Goal: Task Accomplishment & Management: Complete application form

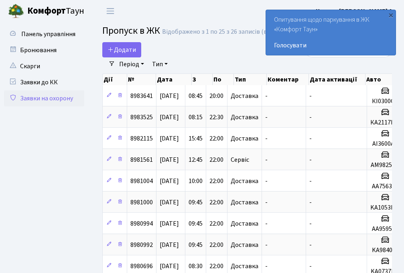
select select "25"
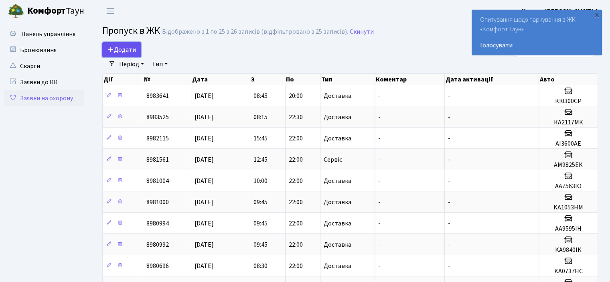
click at [121, 48] on span "Додати" at bounding box center [122, 49] width 28 height 9
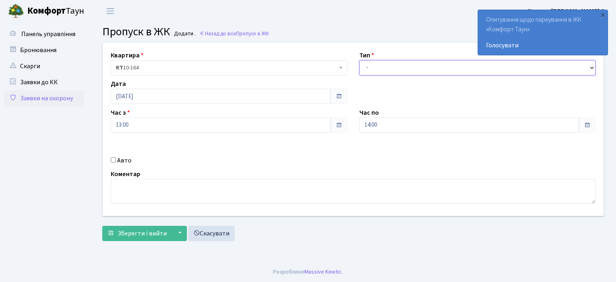
click at [391, 69] on select "- Доставка Таксі Гості Сервіс" at bounding box center [478, 67] width 237 height 15
select select "1"
click at [360, 60] on select "- Доставка Таксі Гості Сервіс" at bounding box center [478, 67] width 237 height 15
drag, startPoint x: 394, startPoint y: 124, endPoint x: 394, endPoint y: 130, distance: 6.0
click at [394, 124] on input "14:00" at bounding box center [470, 125] width 220 height 15
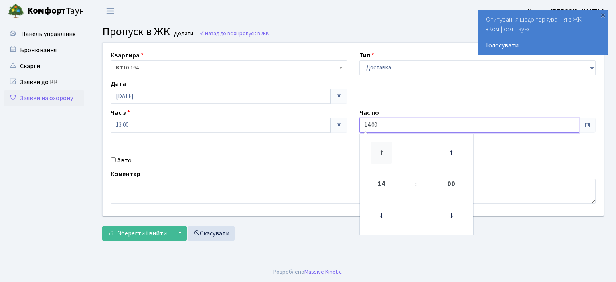
click at [384, 148] on icon at bounding box center [382, 153] width 22 height 22
type input "16:00"
click at [114, 160] on input "Авто" at bounding box center [113, 159] width 5 height 5
checkbox input "true"
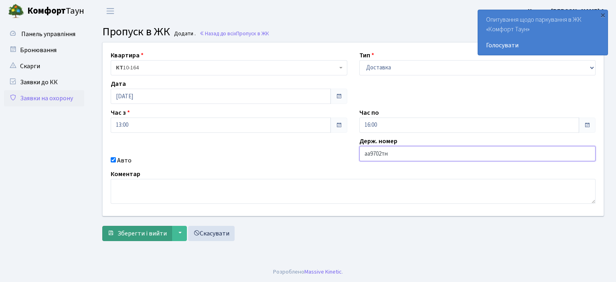
type input "аа9702тн"
click at [138, 236] on span "Зберегти і вийти" at bounding box center [142, 233] width 49 height 9
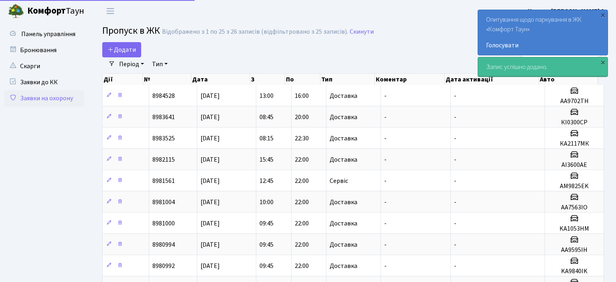
select select "25"
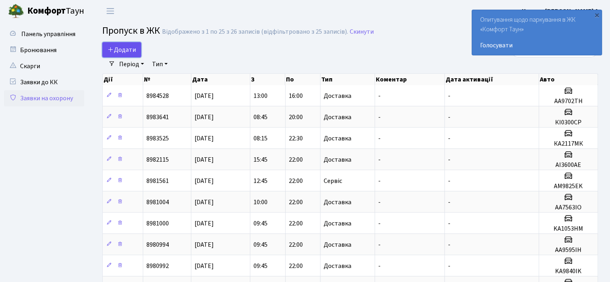
click at [114, 52] on span "Додати" at bounding box center [122, 49] width 28 height 9
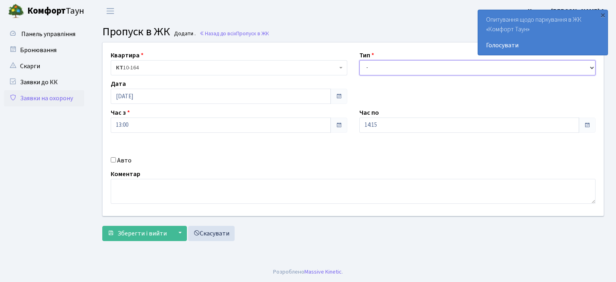
click at [376, 64] on select "- Доставка Таксі Гості Сервіс" at bounding box center [478, 67] width 237 height 15
select select "1"
click at [360, 60] on select "- Доставка Таксі Гості Сервіс" at bounding box center [478, 67] width 237 height 15
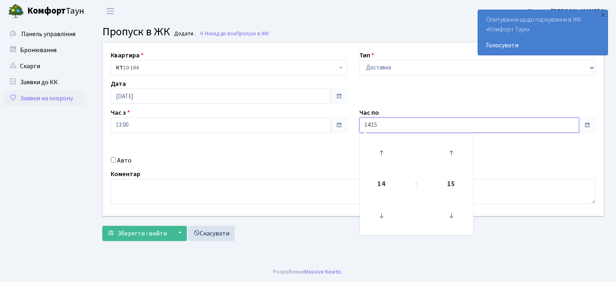
click at [376, 123] on input "14:15" at bounding box center [470, 125] width 220 height 15
click at [377, 154] on icon at bounding box center [382, 153] width 22 height 22
click at [386, 153] on icon at bounding box center [382, 153] width 22 height 22
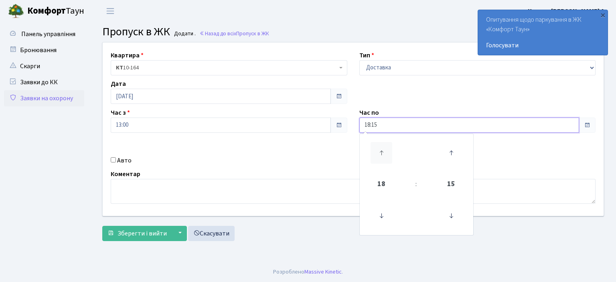
click at [386, 153] on icon at bounding box center [382, 153] width 22 height 22
type input "19:15"
click at [110, 161] on div "Авто" at bounding box center [229, 161] width 249 height 10
click at [114, 156] on div "Авто" at bounding box center [229, 161] width 249 height 10
click at [114, 161] on input "Авто" at bounding box center [113, 159] width 5 height 5
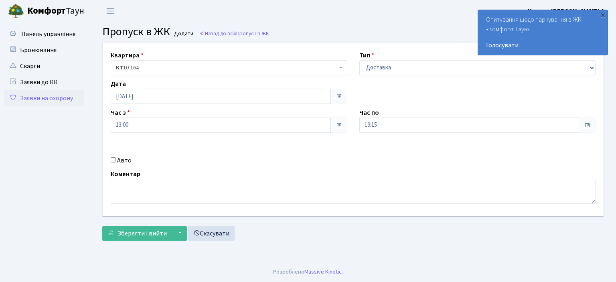
checkbox input "true"
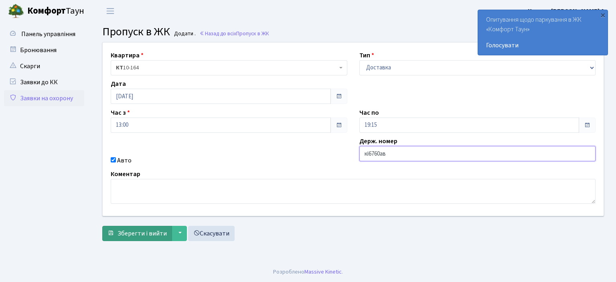
type input "кі6760ав"
click at [122, 231] on span "Зберегти і вийти" at bounding box center [142, 233] width 49 height 9
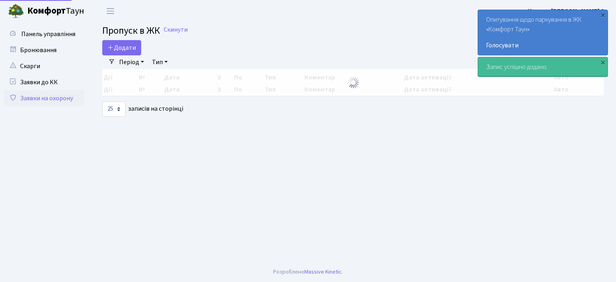
select select "25"
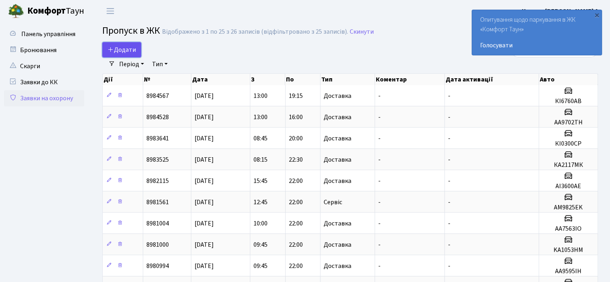
click at [133, 45] on link "Додати" at bounding box center [121, 49] width 39 height 15
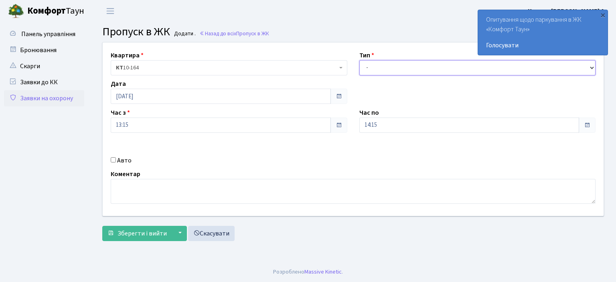
click at [380, 69] on select "- Доставка Таксі Гості Сервіс" at bounding box center [478, 67] width 237 height 15
select select "1"
click at [360, 60] on select "- Доставка Таксі Гості Сервіс" at bounding box center [478, 67] width 237 height 15
click at [380, 122] on input "14:15" at bounding box center [470, 125] width 220 height 15
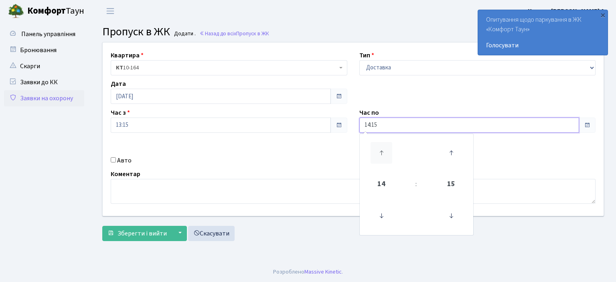
click at [377, 147] on icon at bounding box center [382, 153] width 22 height 22
click at [377, 148] on icon at bounding box center [382, 153] width 22 height 22
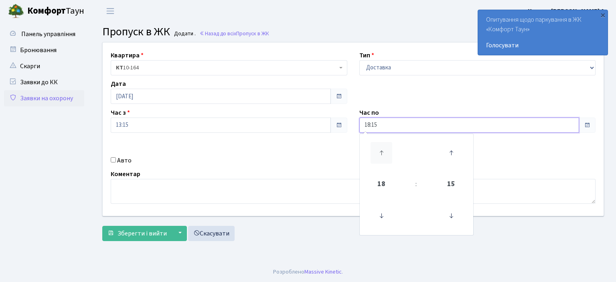
type input "19:15"
click at [114, 160] on input "Авто" at bounding box center [113, 159] width 5 height 5
checkbox input "true"
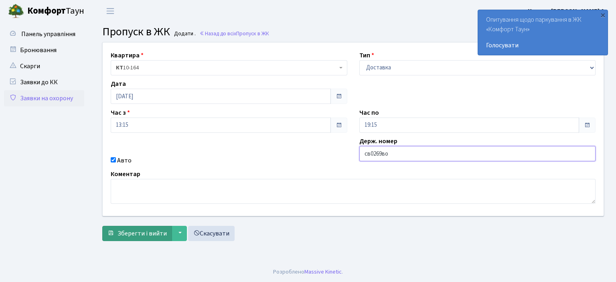
type input "св0269во"
click at [151, 234] on span "Зберегти і вийти" at bounding box center [142, 233] width 49 height 9
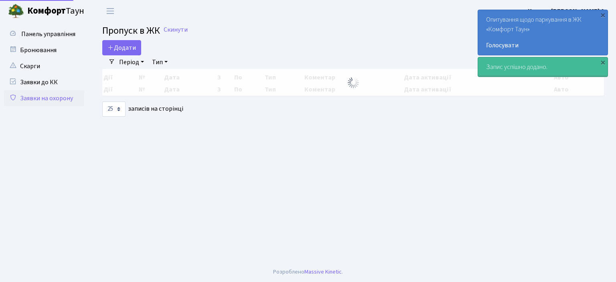
select select "25"
